Goal: Task Accomplishment & Management: Manage account settings

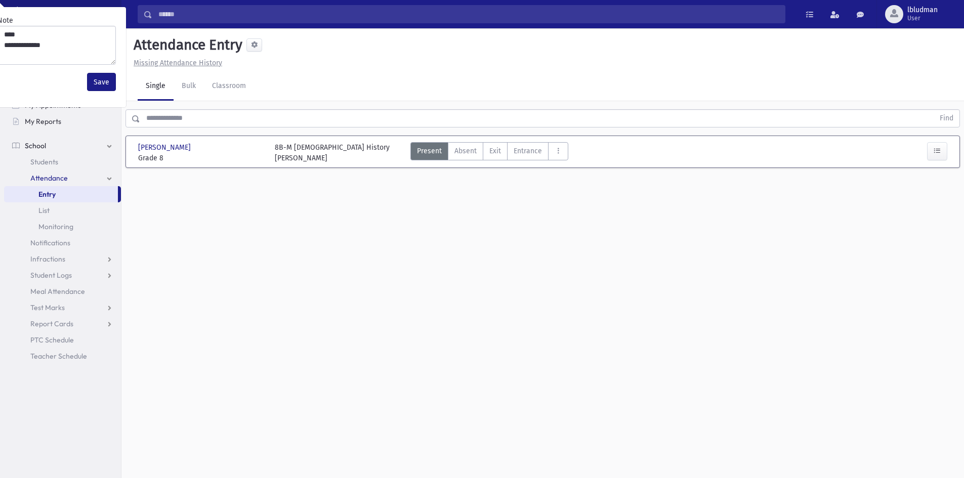
click at [199, 113] on input "text" at bounding box center [537, 118] width 794 height 18
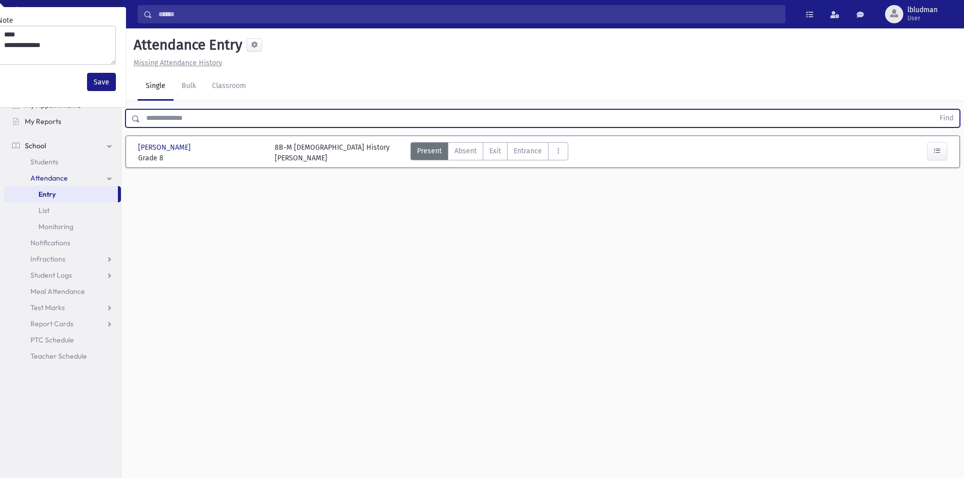
click at [186, 116] on input "text" at bounding box center [537, 118] width 794 height 18
type input "*****"
click at [934, 110] on button "Find" at bounding box center [947, 118] width 26 height 17
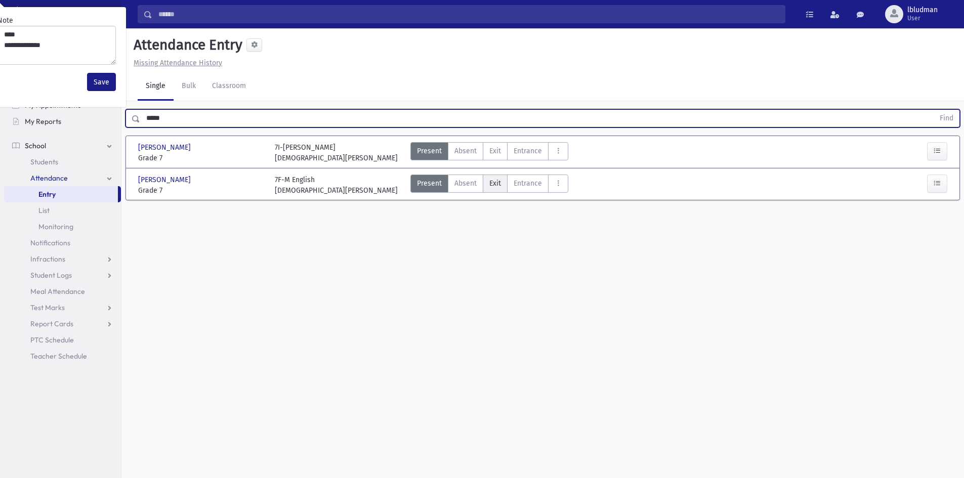
click at [500, 181] on label "Exit Ex" at bounding box center [495, 184] width 25 height 18
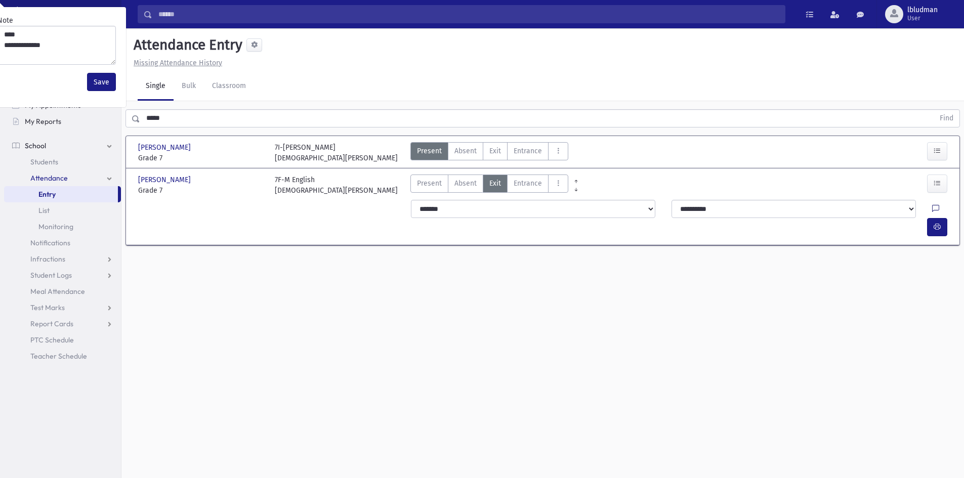
click at [932, 207] on icon at bounding box center [935, 209] width 7 height 9
type textarea "**** ****"
click at [934, 296] on button "Save" at bounding box center [936, 297] width 29 height 18
click at [940, 223] on icon "button" at bounding box center [937, 227] width 7 height 9
click at [96, 78] on button "Save" at bounding box center [101, 82] width 29 height 18
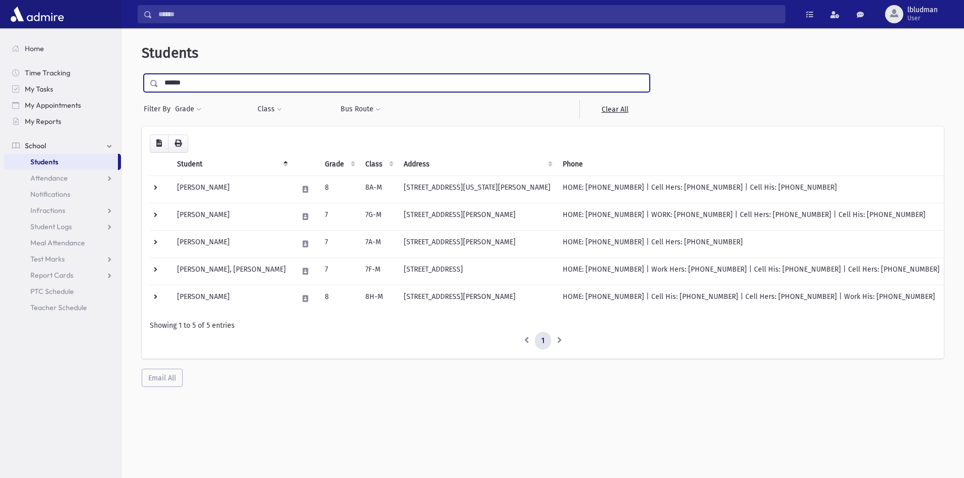
type input "******"
click at [142, 74] on input "submit" at bounding box center [156, 81] width 28 height 14
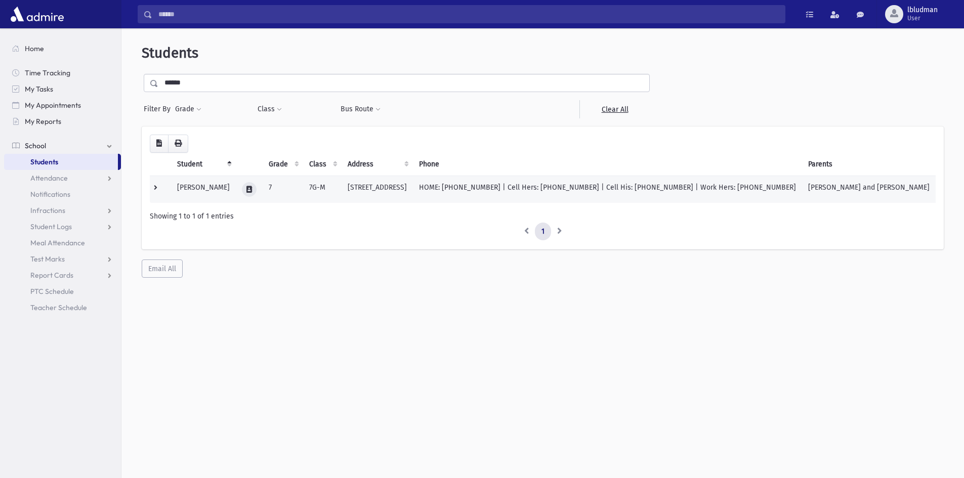
click at [248, 195] on button at bounding box center [249, 189] width 15 height 15
click at [276, 186] on button "button" at bounding box center [270, 189] width 17 height 15
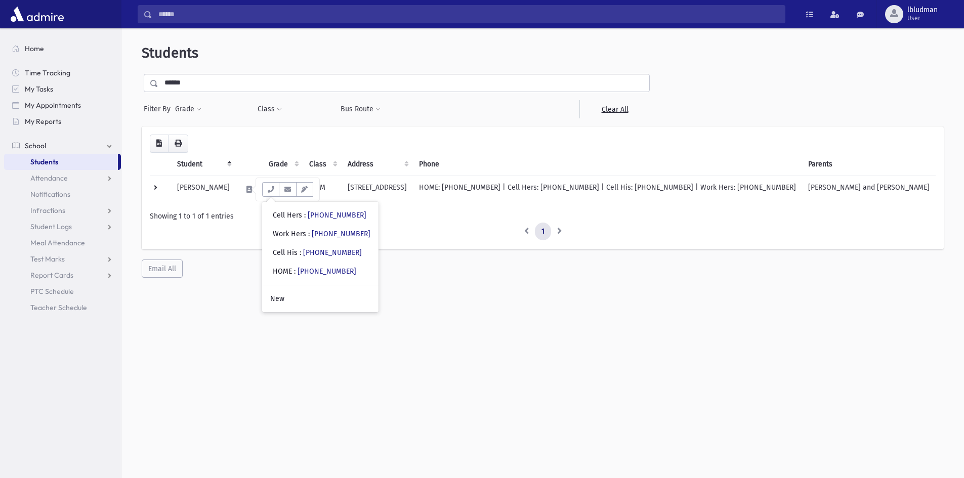
click at [227, 301] on div "Students ****** Filter By Grade * * * * * * * * * * Filter Class ** *** ** ****" at bounding box center [542, 257] width 843 height 450
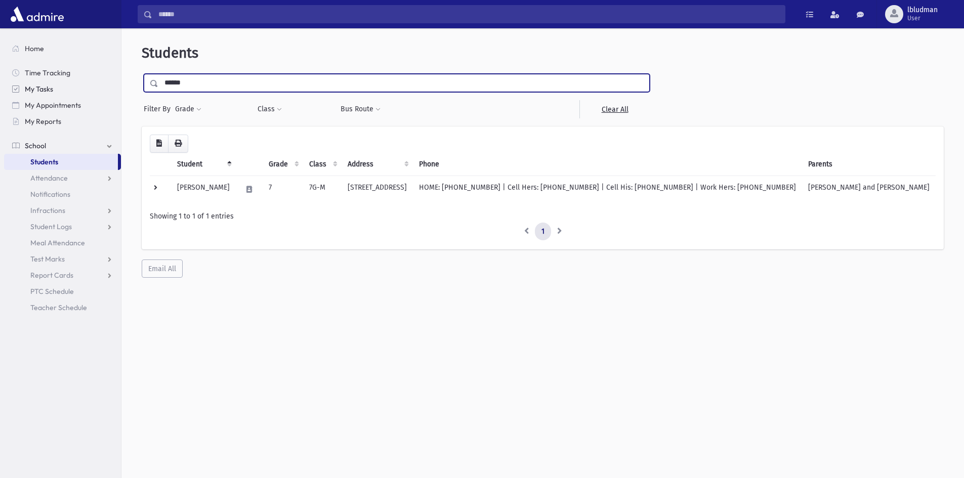
drag, startPoint x: 222, startPoint y: 86, endPoint x: 94, endPoint y: 93, distance: 127.7
click at [94, 93] on div "Search Results Students" at bounding box center [482, 252] width 964 height 505
type input "*****"
click at [142, 74] on input "submit" at bounding box center [156, 81] width 28 height 14
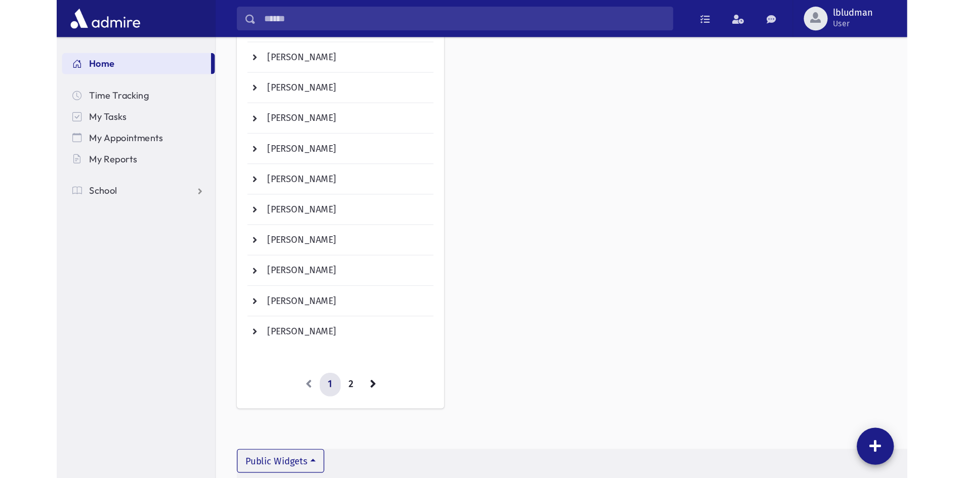
scroll to position [36, 0]
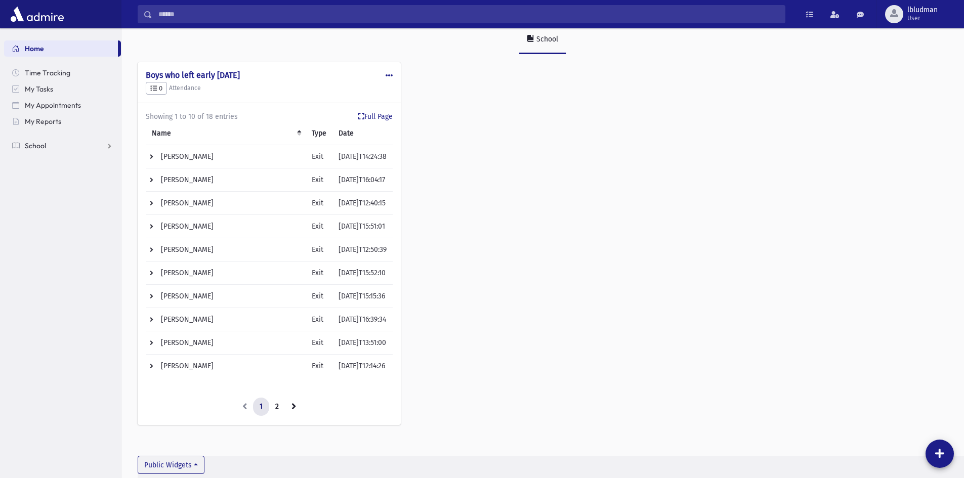
click at [27, 146] on span "School" at bounding box center [35, 145] width 21 height 9
click at [35, 161] on span "Students" at bounding box center [44, 161] width 28 height 9
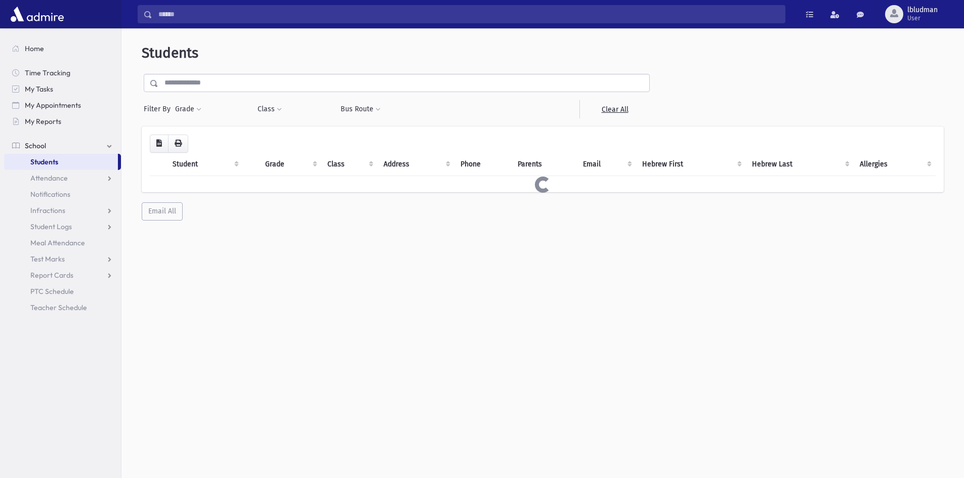
click at [221, 87] on input "text" at bounding box center [403, 83] width 491 height 18
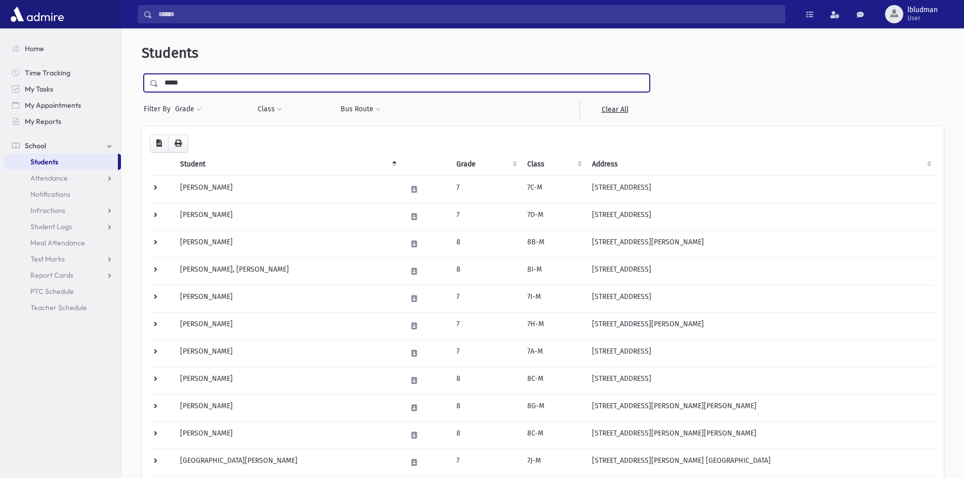
type input "*****"
click at [142, 74] on input "submit" at bounding box center [156, 81] width 28 height 14
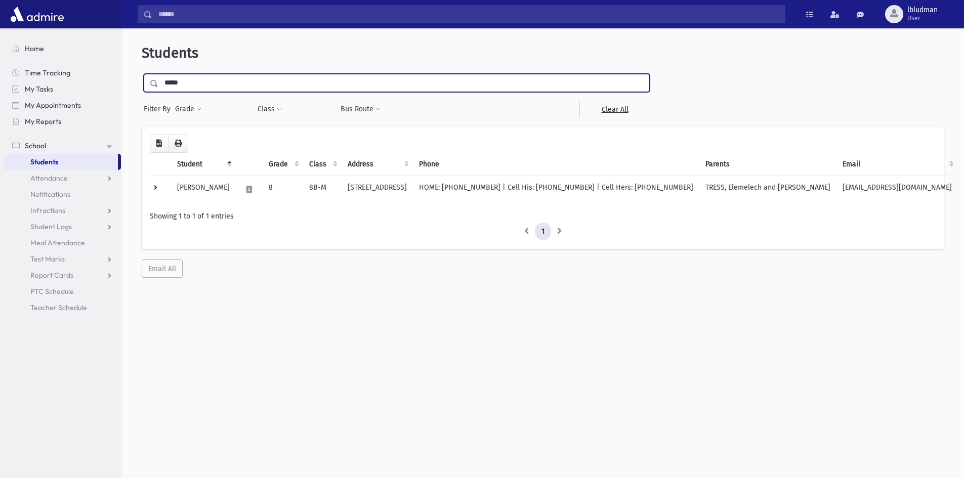
click at [190, 85] on input "*****" at bounding box center [403, 83] width 491 height 18
click at [271, 258] on div "Loading... Student Grade Class Address Phone Parents Email Hebrew First Hebrew …" at bounding box center [543, 203] width 802 height 152
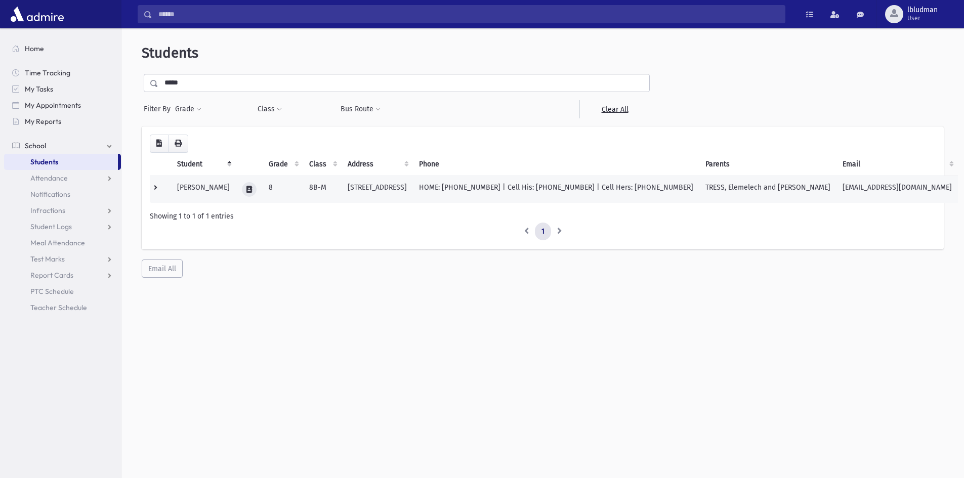
click at [252, 189] on icon at bounding box center [249, 189] width 6 height 7
click at [294, 188] on icon "button" at bounding box center [295, 189] width 8 height 7
click at [312, 189] on icon "button" at bounding box center [312, 189] width 8 height 7
click at [332, 192] on icon "button" at bounding box center [329, 189] width 8 height 7
click at [292, 219] on div "Showing 1 to 1 of 1 entries" at bounding box center [543, 216] width 786 height 11
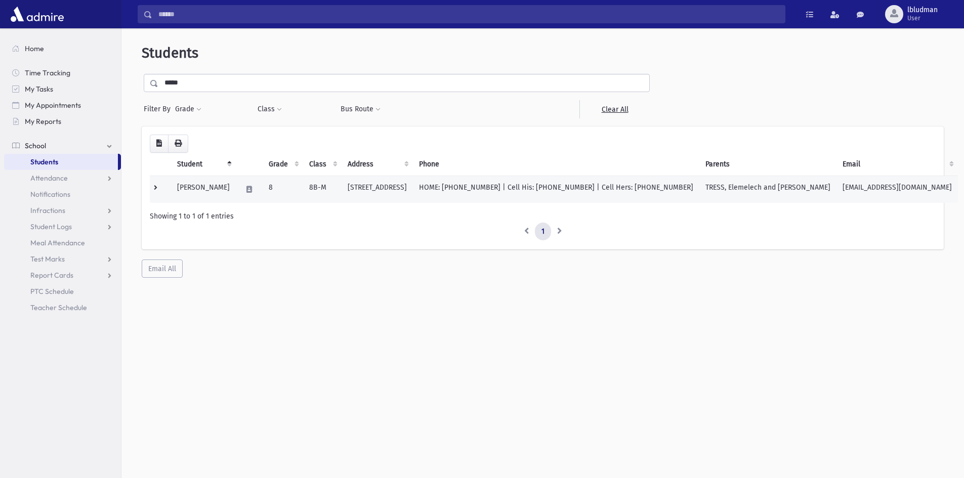
click at [196, 189] on td "Tress, Shlomo Yehuda" at bounding box center [203, 189] width 65 height 27
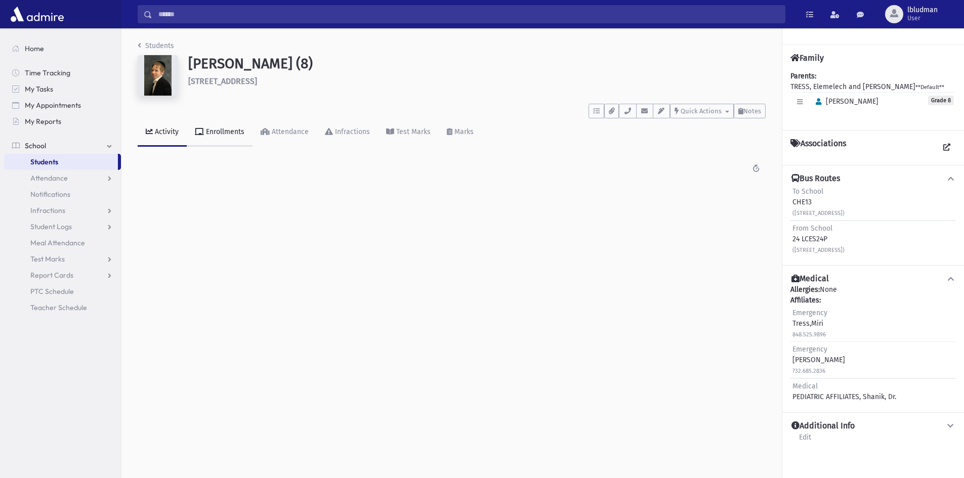
click at [227, 131] on div "Enrollments" at bounding box center [224, 132] width 40 height 9
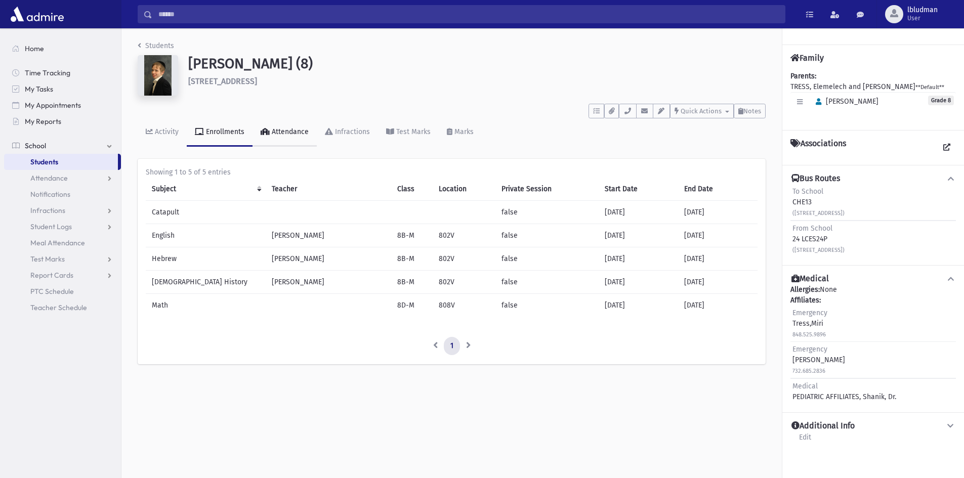
click at [281, 133] on div "Attendance" at bounding box center [289, 132] width 39 height 9
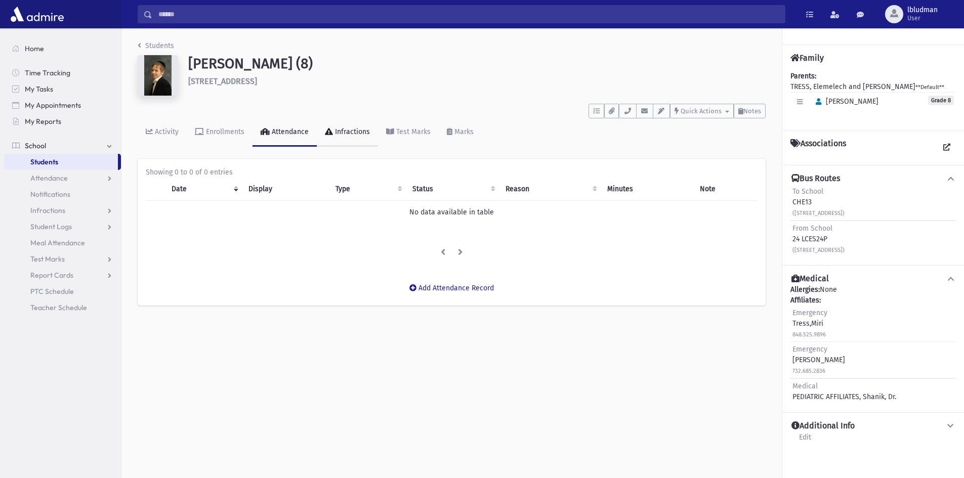
click at [347, 129] on div "Infractions" at bounding box center [351, 132] width 37 height 9
click at [418, 134] on div "Test Marks" at bounding box center [412, 132] width 36 height 9
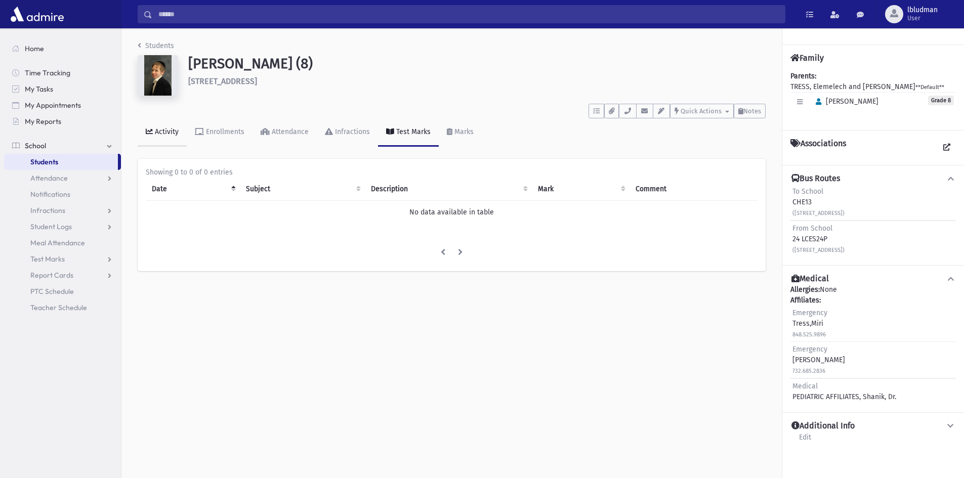
click at [164, 134] on div "Activity" at bounding box center [166, 132] width 26 height 9
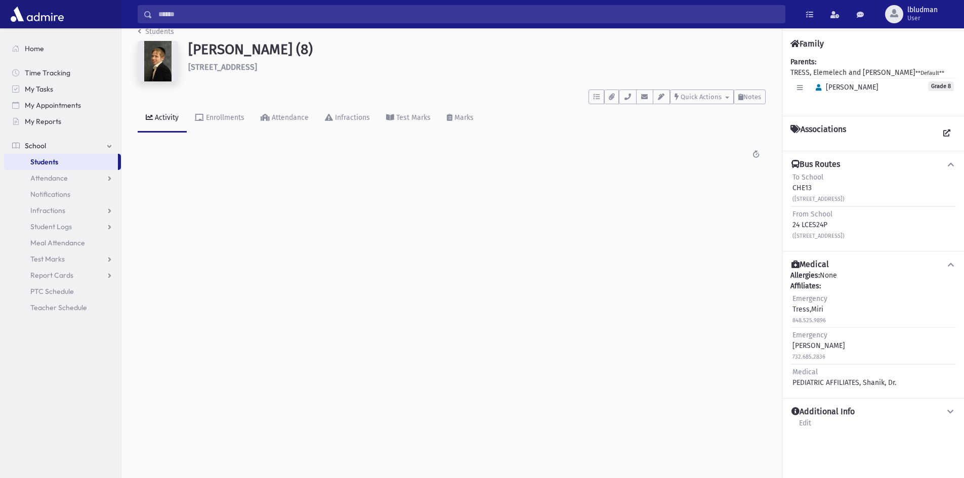
scroll to position [23, 0]
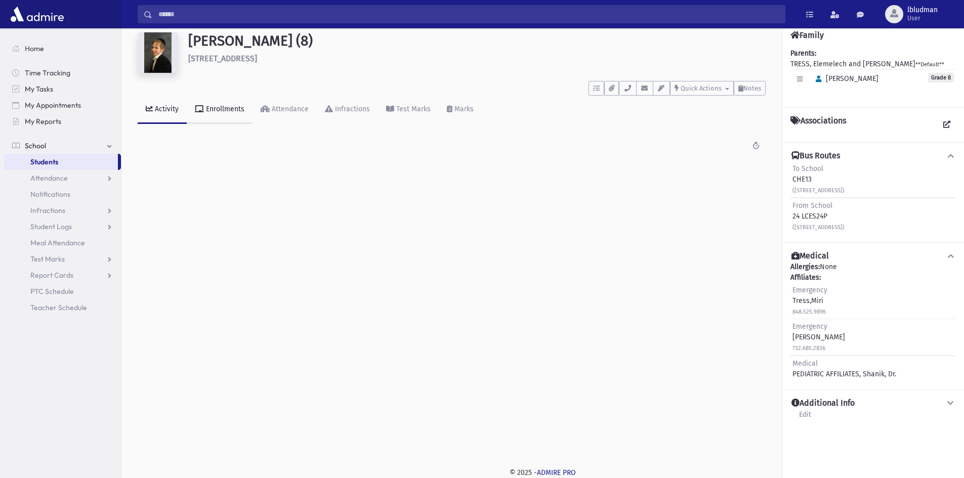
click at [227, 107] on div "Enrollments" at bounding box center [224, 109] width 40 height 9
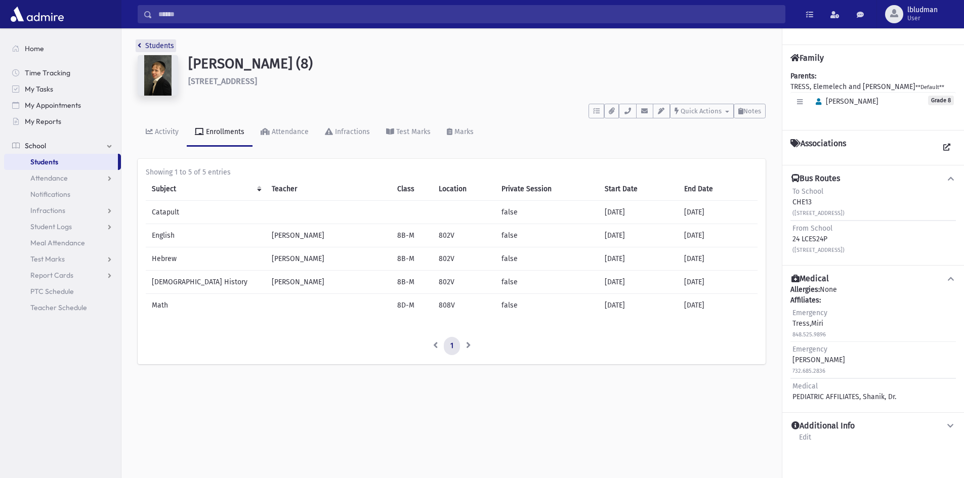
click at [156, 44] on link "Students" at bounding box center [156, 45] width 36 height 9
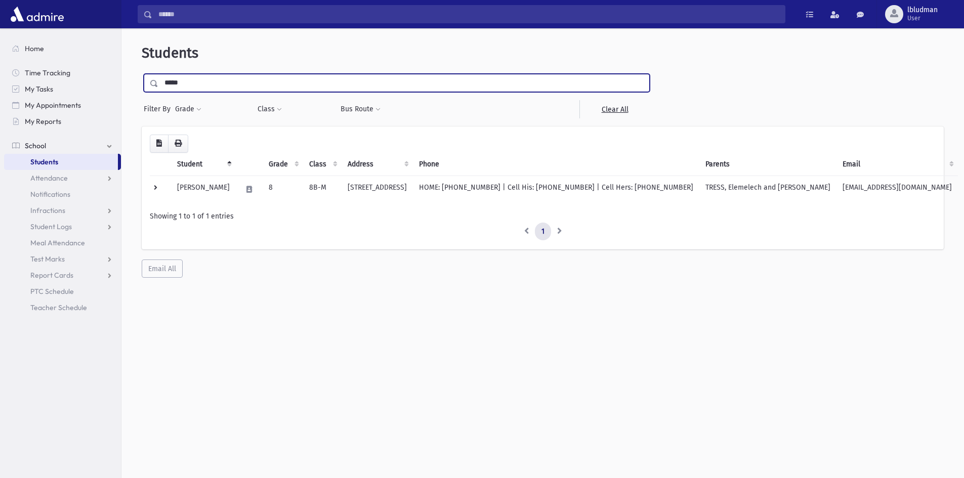
drag, startPoint x: 189, startPoint y: 85, endPoint x: 147, endPoint y: 85, distance: 42.0
click at [147, 85] on div "*****" at bounding box center [397, 83] width 506 height 18
click at [190, 79] on input "*****" at bounding box center [403, 83] width 491 height 18
drag, startPoint x: 190, startPoint y: 79, endPoint x: 175, endPoint y: 83, distance: 15.1
click at [184, 81] on input "*****" at bounding box center [403, 83] width 491 height 18
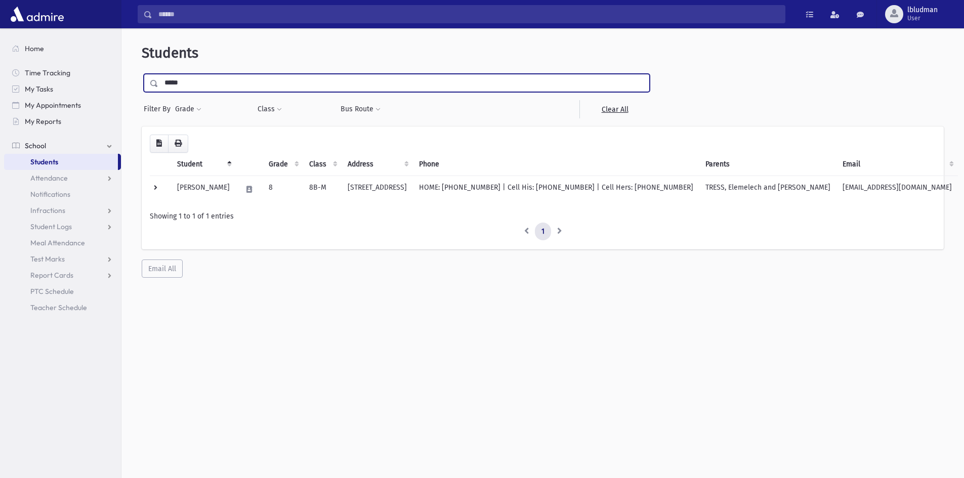
click at [175, 83] on input "*****" at bounding box center [403, 83] width 491 height 18
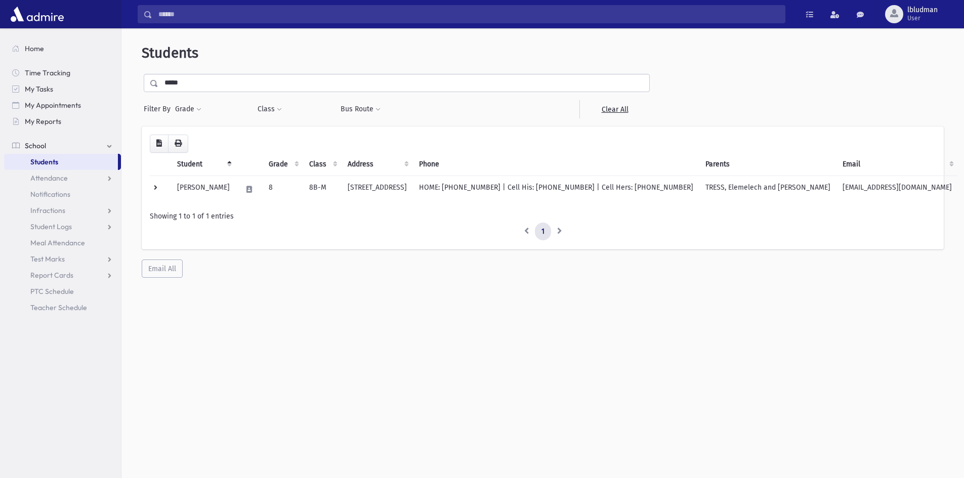
click at [205, 269] on div "Loading... Student Grade Class Address Phone Parents Email Hebrew First Hebrew …" at bounding box center [543, 203] width 802 height 152
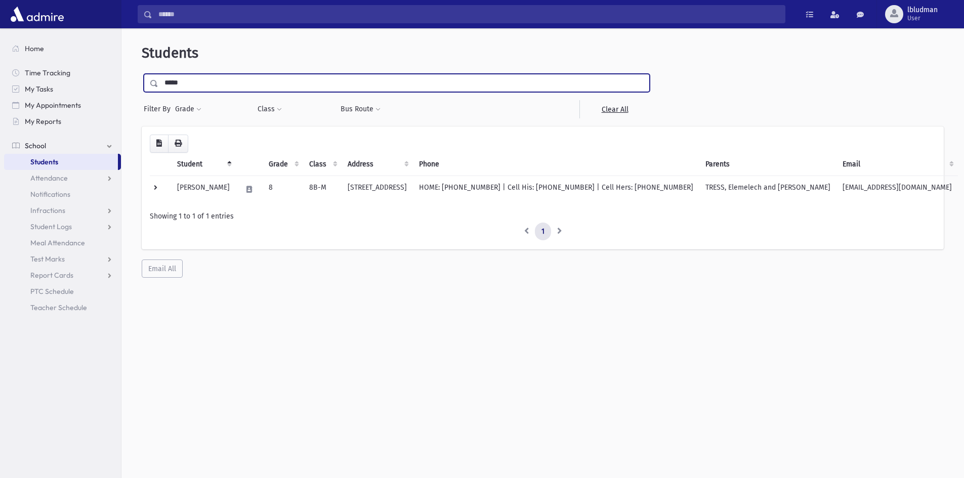
click at [185, 82] on input "*****" at bounding box center [403, 83] width 491 height 18
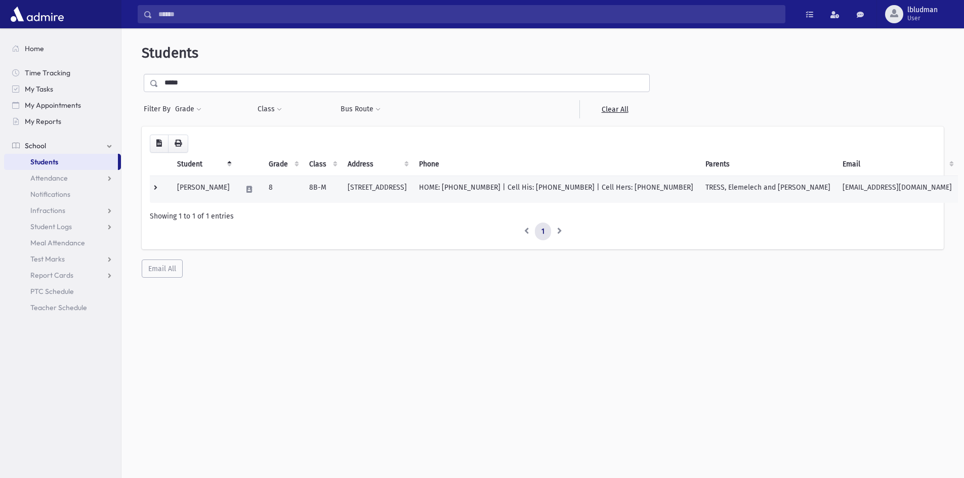
click at [220, 195] on td "Tress, Shlomo Yehuda" at bounding box center [203, 189] width 65 height 27
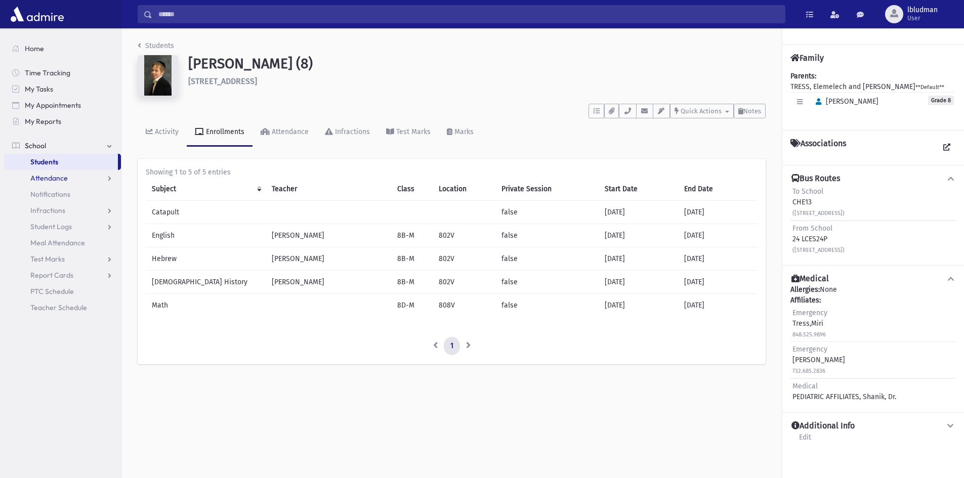
click at [56, 177] on span "Attendance" at bounding box center [48, 178] width 37 height 9
click at [54, 197] on span "Entry" at bounding box center [46, 194] width 17 height 9
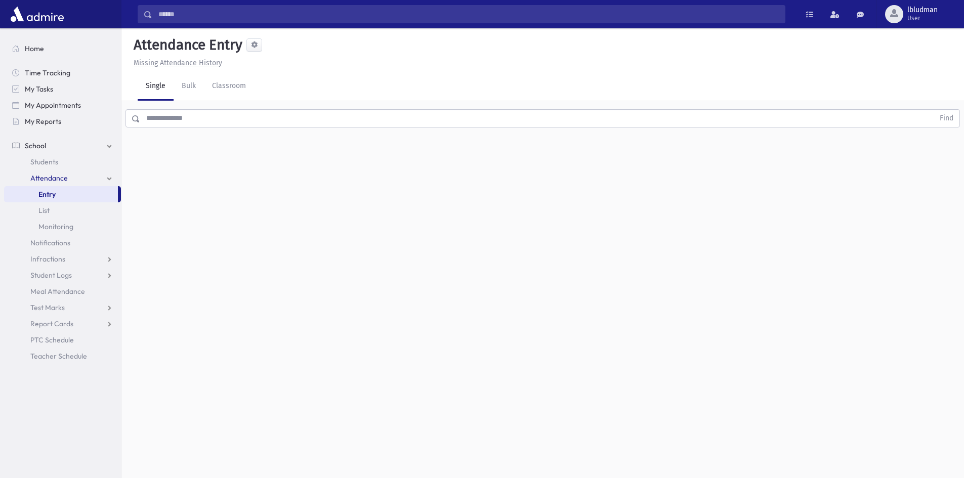
click at [195, 117] on input "text" at bounding box center [537, 118] width 794 height 18
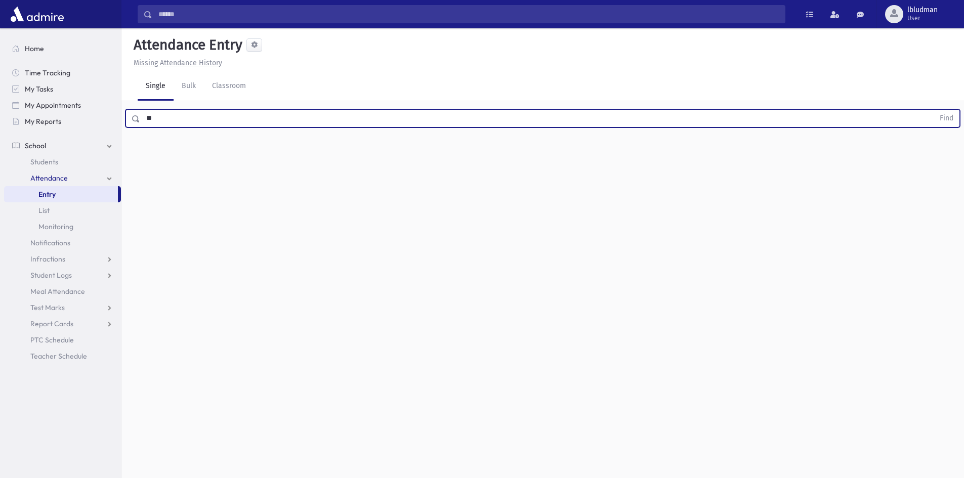
type input "*"
type input "********"
click at [934, 110] on button "Find" at bounding box center [947, 118] width 26 height 17
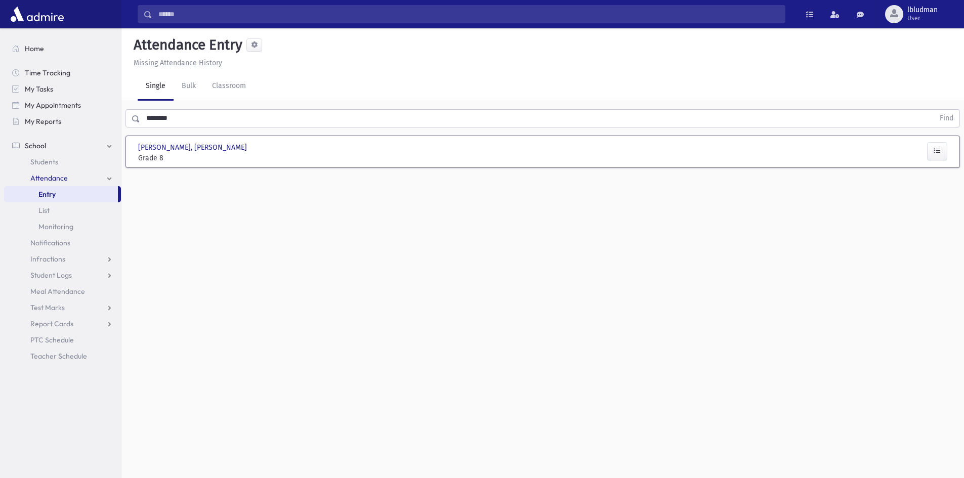
drag, startPoint x: 440, startPoint y: 158, endPoint x: 573, endPoint y: 150, distance: 132.8
click at [573, 150] on div "Present P Absent A Exit Ex Entrance Ent Absent Full Day F H Late L p" at bounding box center [645, 152] width 478 height 21
click at [928, 153] on button "button" at bounding box center [937, 151] width 20 height 18
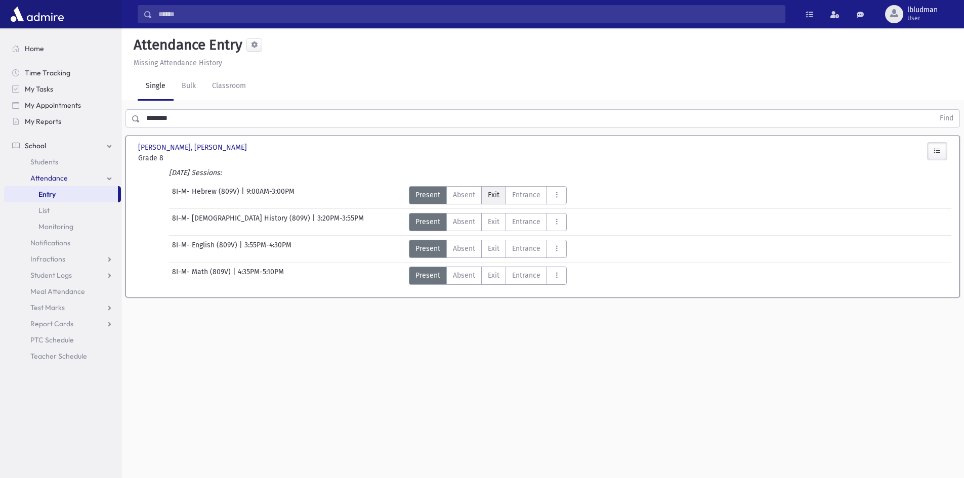
click at [491, 191] on span "Exit" at bounding box center [494, 195] width 12 height 11
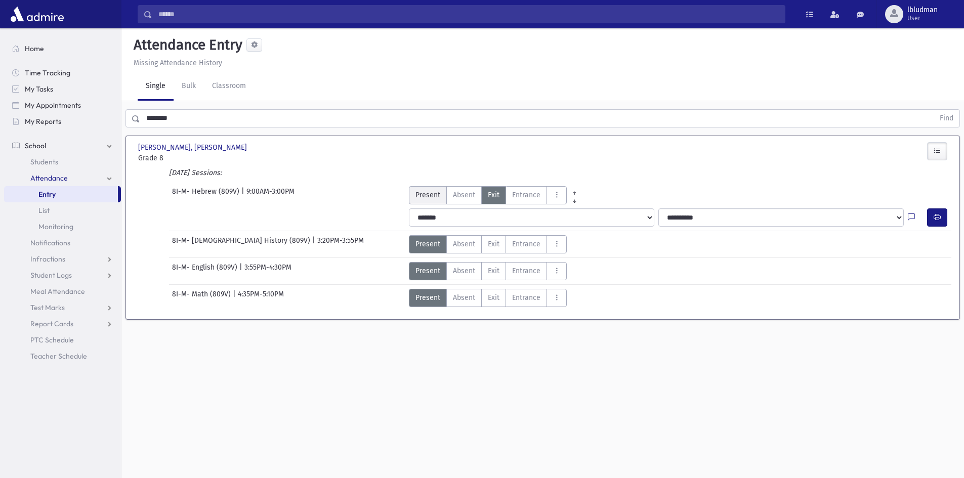
click at [430, 198] on span "Present" at bounding box center [427, 195] width 25 height 11
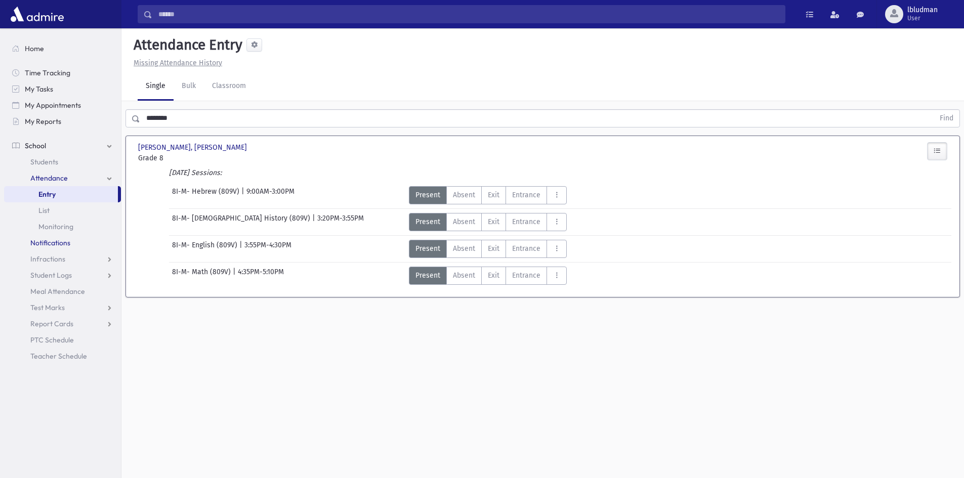
click at [43, 244] on span "Notifications" at bounding box center [50, 242] width 40 height 9
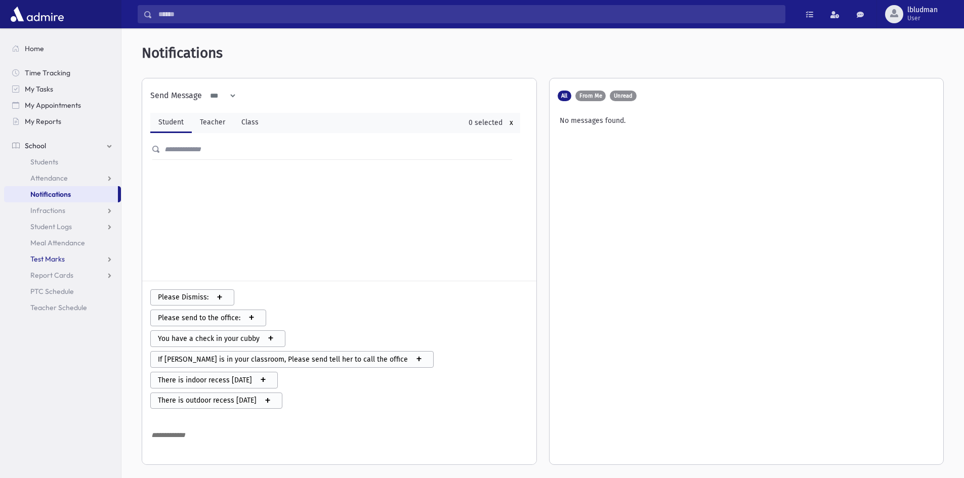
click at [46, 260] on span "Test Marks" at bounding box center [47, 259] width 34 height 9
click at [47, 277] on span "Entry" at bounding box center [46, 275] width 17 height 9
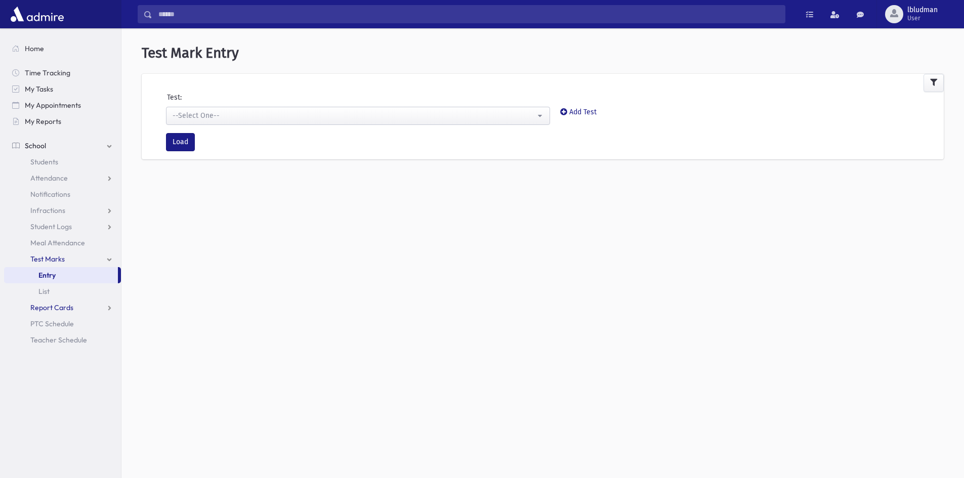
click at [59, 311] on span "Report Cards" at bounding box center [51, 307] width 43 height 9
click at [55, 311] on span "Report Cards" at bounding box center [51, 307] width 43 height 9
click at [55, 307] on span "Report Cards" at bounding box center [51, 307] width 43 height 9
click at [52, 341] on span "Marks List" at bounding box center [54, 340] width 32 height 9
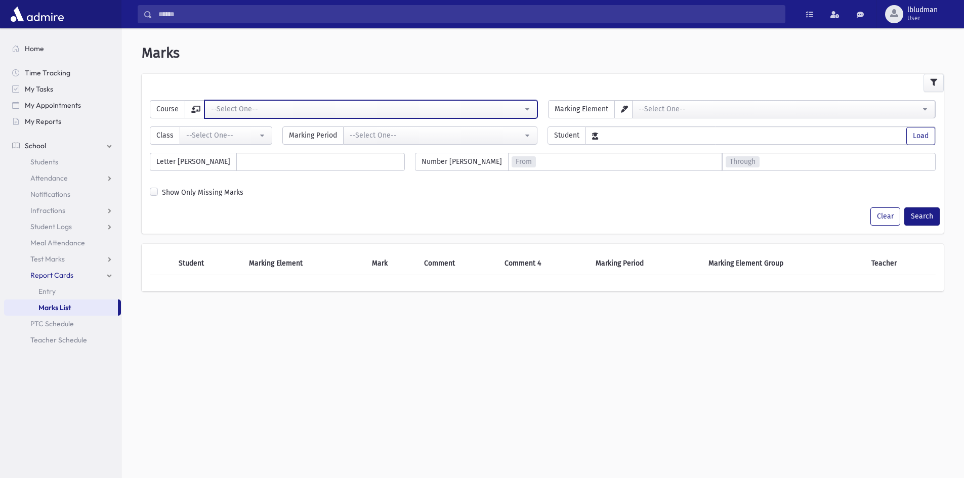
click at [360, 101] on button "--Select One--" at bounding box center [370, 109] width 333 height 18
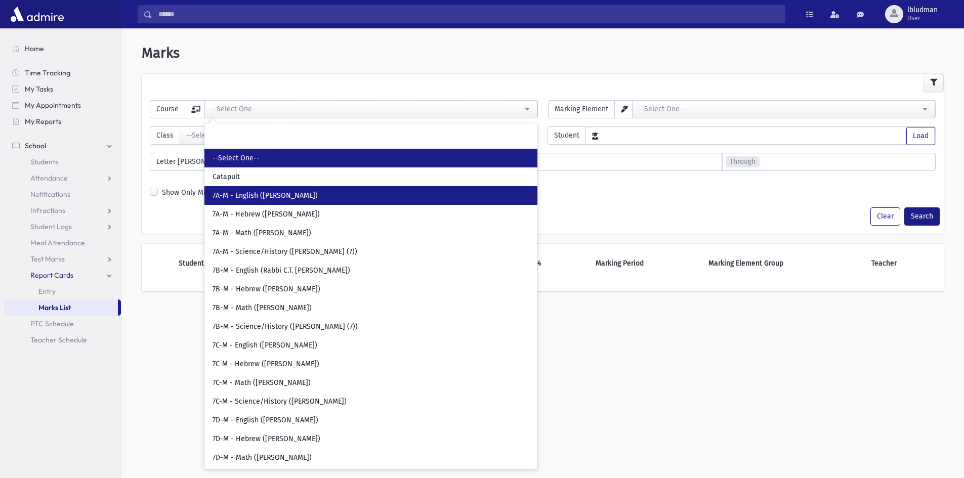
click at [244, 198] on span "7A-M - English ([PERSON_NAME])" at bounding box center [265, 196] width 105 height 10
select select "****"
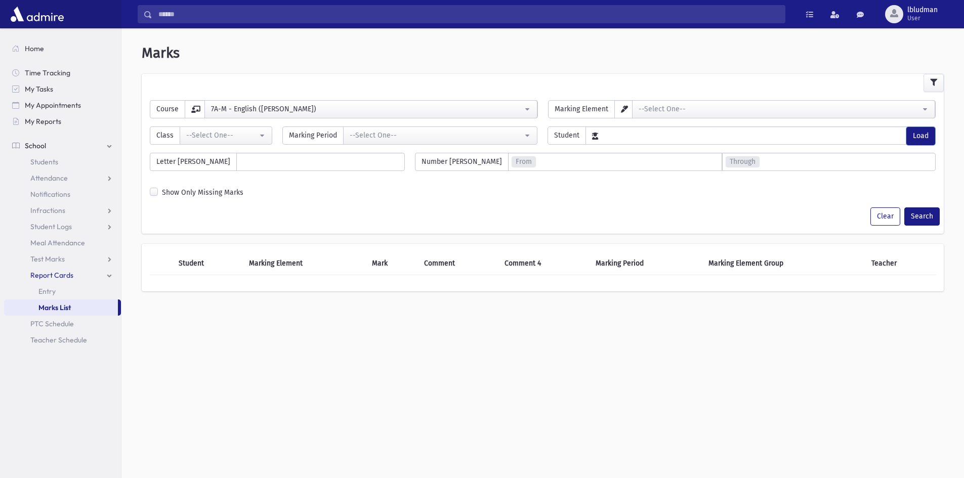
click at [915, 129] on button "Load" at bounding box center [920, 136] width 29 height 18
click at [924, 215] on button "Search" at bounding box center [921, 216] width 35 height 18
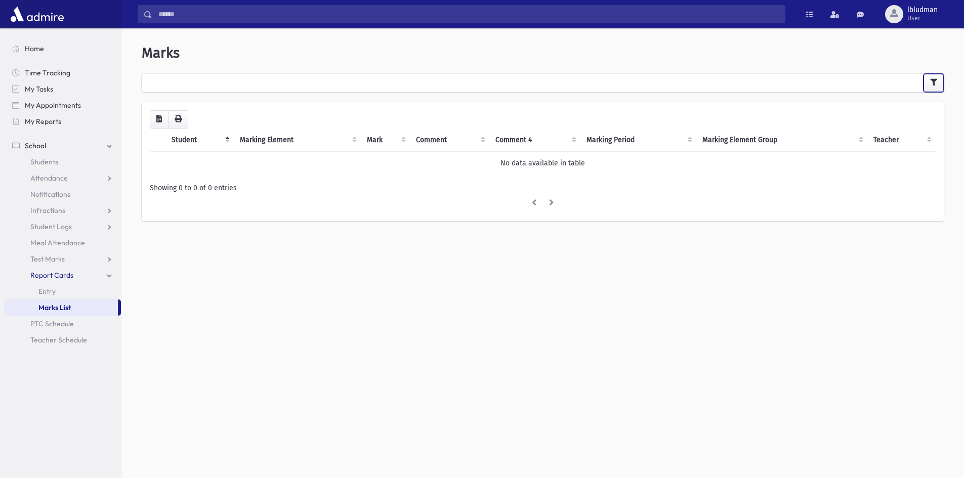
click at [938, 77] on button "button" at bounding box center [934, 83] width 20 height 18
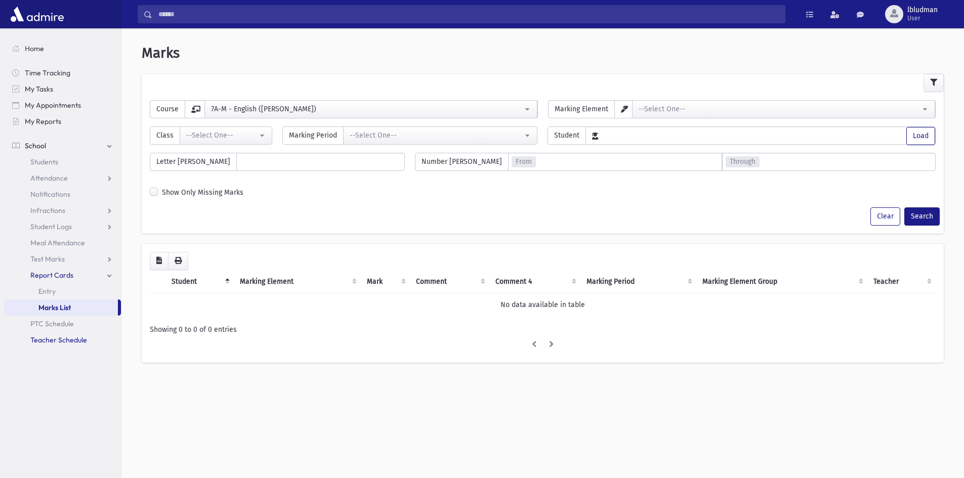
click at [57, 342] on span "Teacher Schedule" at bounding box center [58, 340] width 57 height 9
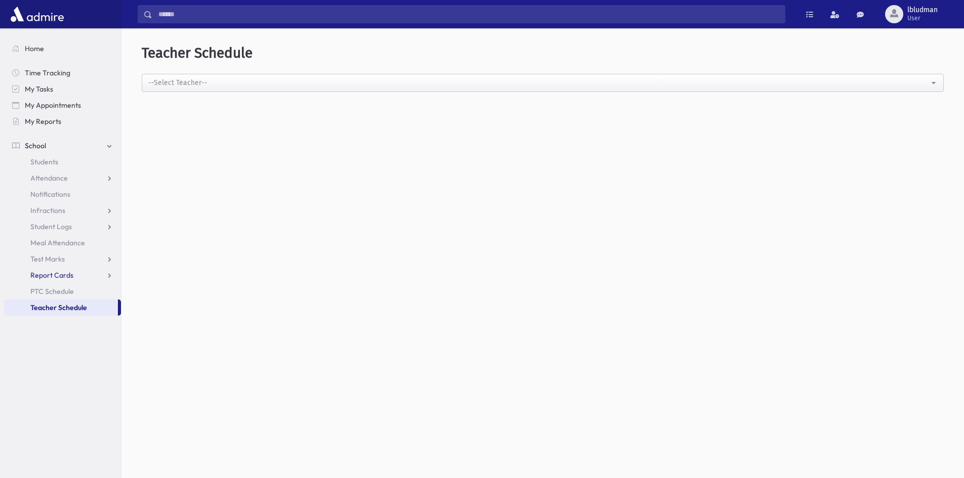
click at [54, 278] on span "Report Cards" at bounding box center [51, 275] width 43 height 9
click at [54, 286] on link "Entry" at bounding box center [62, 291] width 117 height 16
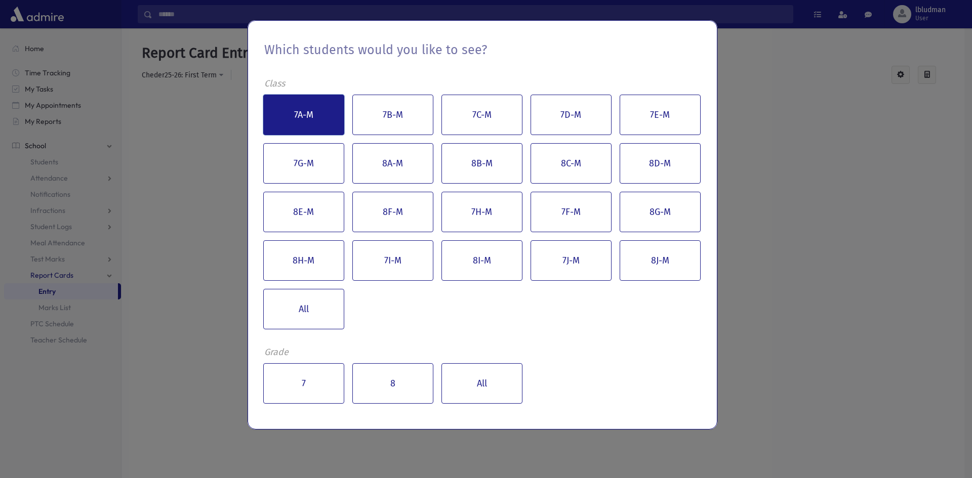
click at [310, 124] on button "7A-M" at bounding box center [303, 115] width 81 height 40
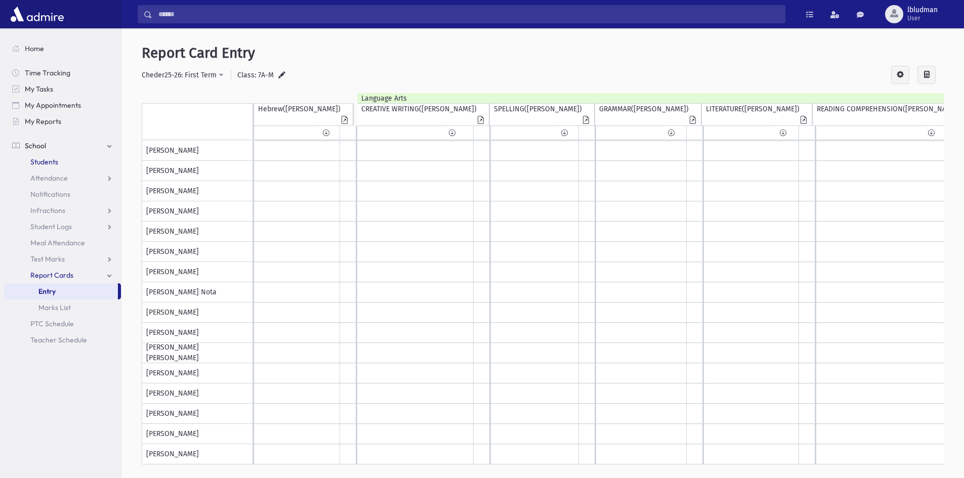
click at [40, 157] on span "Students" at bounding box center [44, 161] width 28 height 9
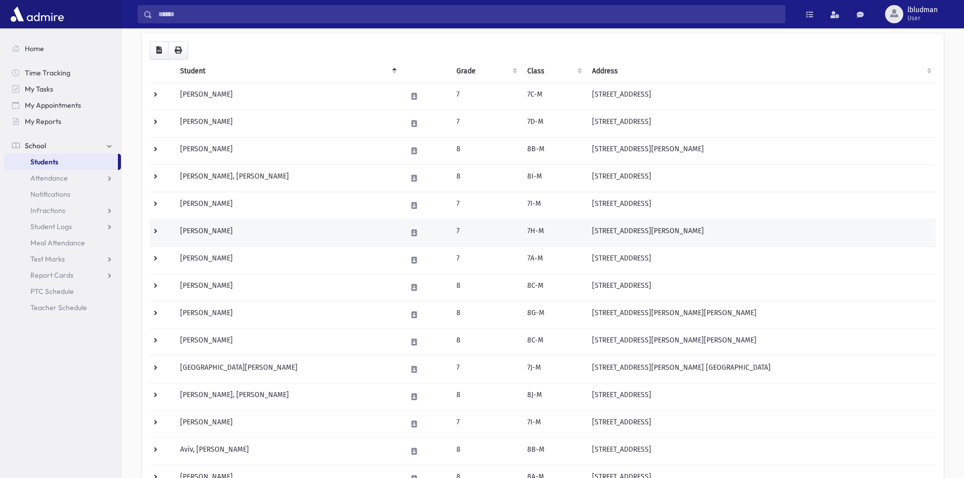
scroll to position [101, 0]
